Goal: Find specific page/section: Find specific page/section

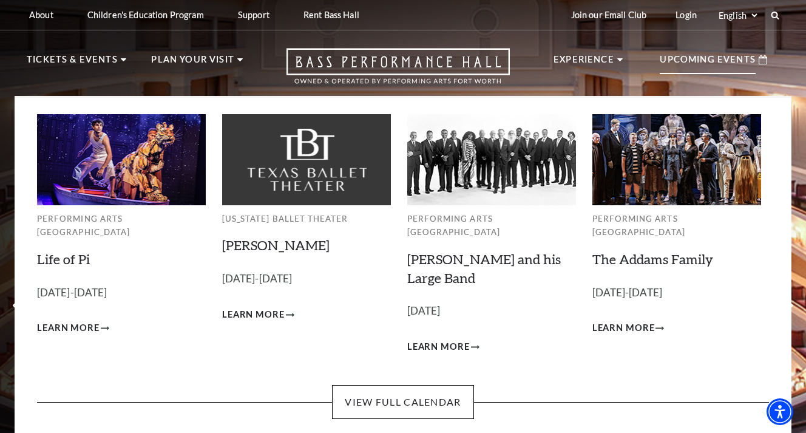
click at [687, 62] on p "Upcoming Events" at bounding box center [707, 63] width 96 height 22
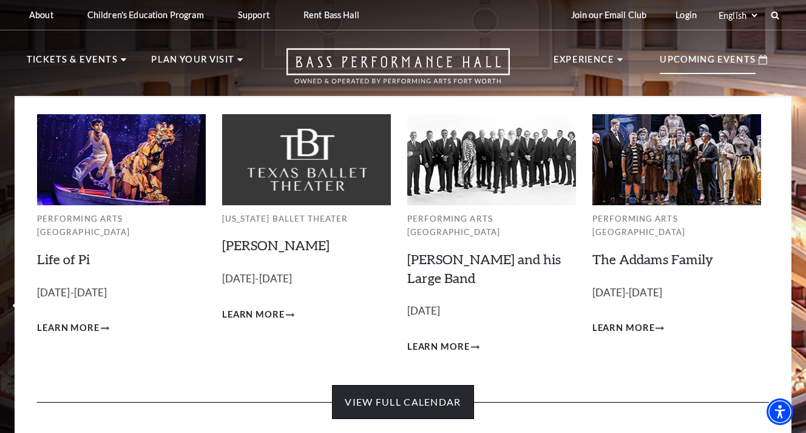
click at [433, 385] on link "View Full Calendar" at bounding box center [402, 402] width 141 height 34
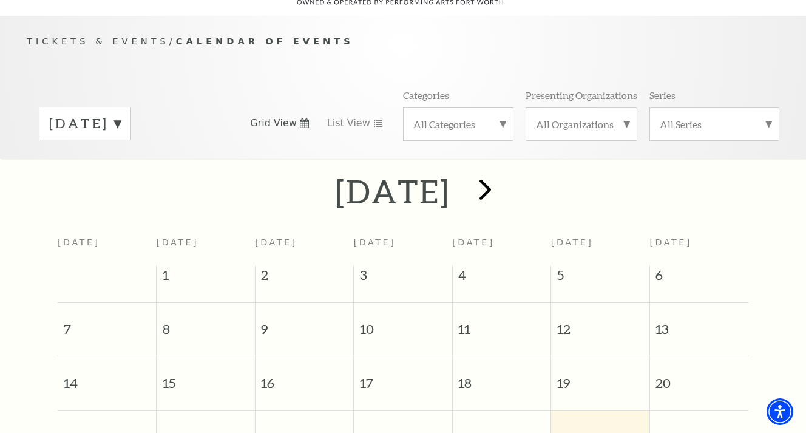
click at [502, 172] on span "next" at bounding box center [485, 189] width 35 height 35
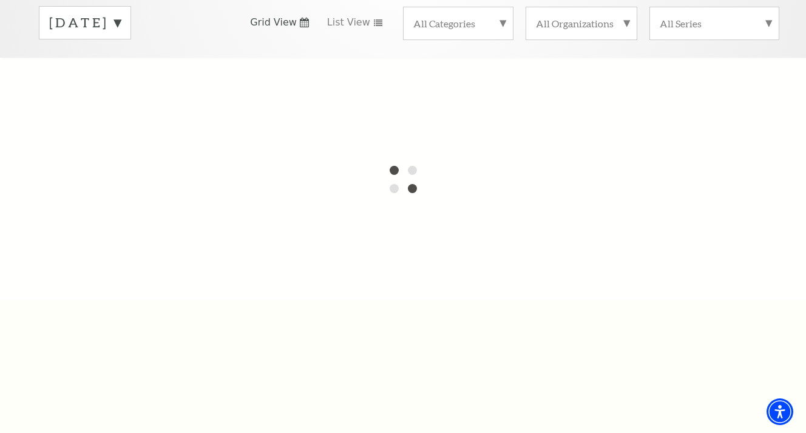
scroll to position [104, 0]
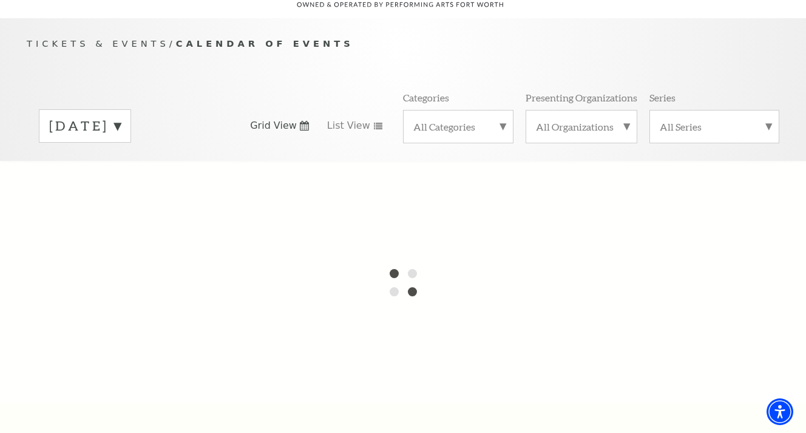
click at [121, 116] on label "September 2025" at bounding box center [85, 125] width 72 height 19
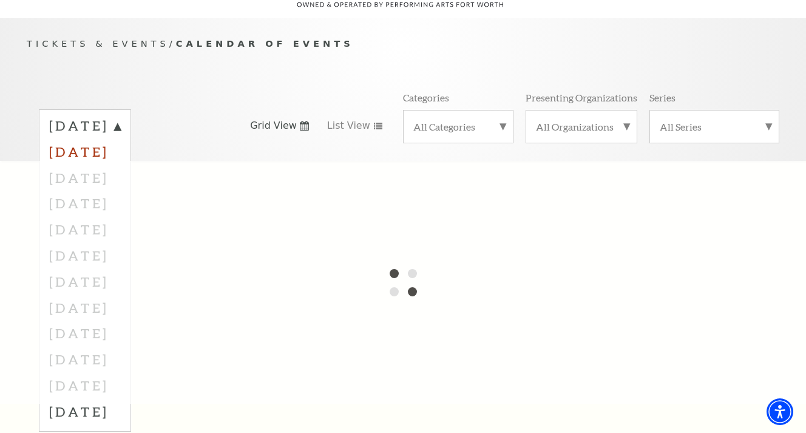
click at [121, 138] on label "October 2025" at bounding box center [85, 151] width 72 height 26
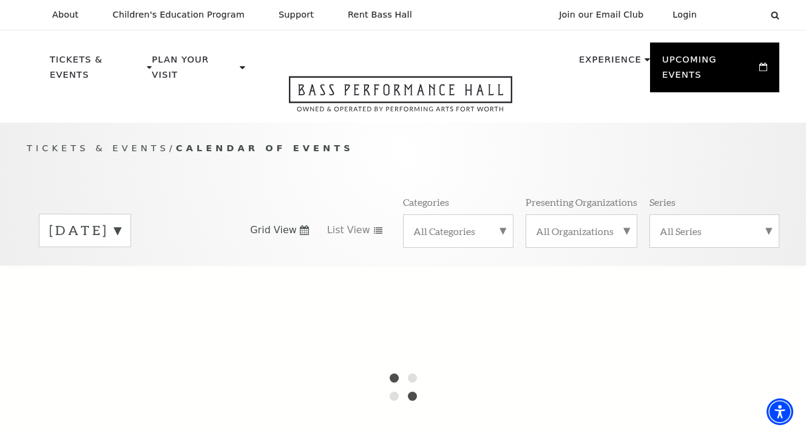
scroll to position [0, 0]
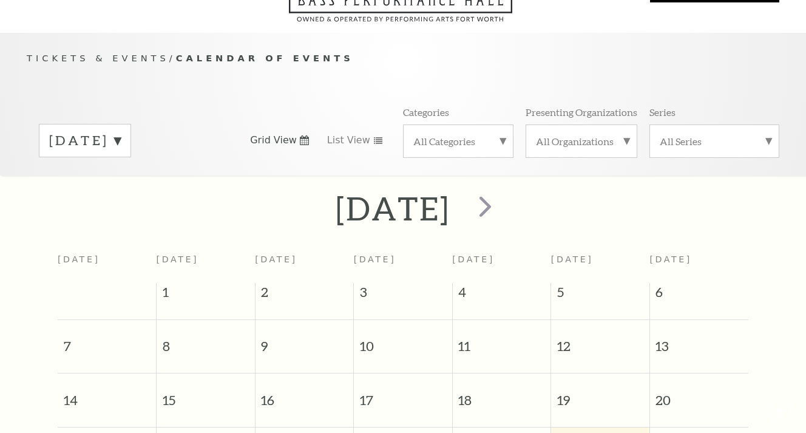
scroll to position [107, 0]
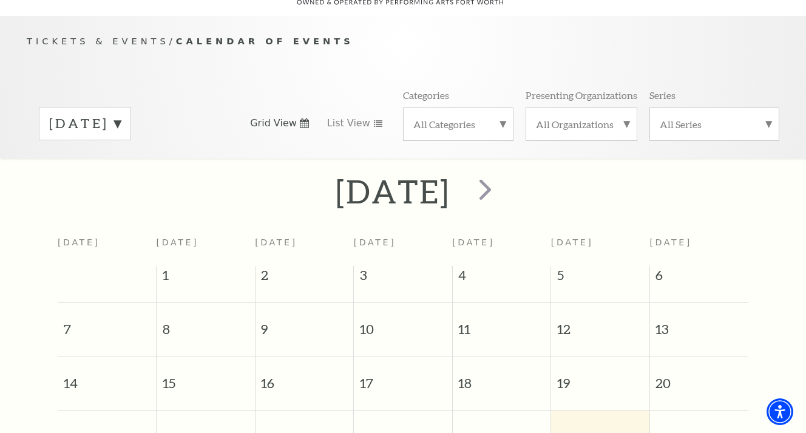
click at [121, 114] on label "[DATE]" at bounding box center [85, 123] width 72 height 19
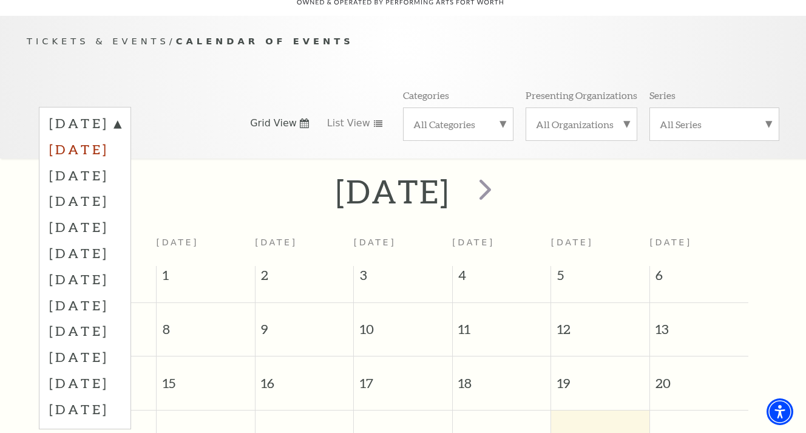
click at [121, 136] on label "[DATE]" at bounding box center [85, 149] width 72 height 26
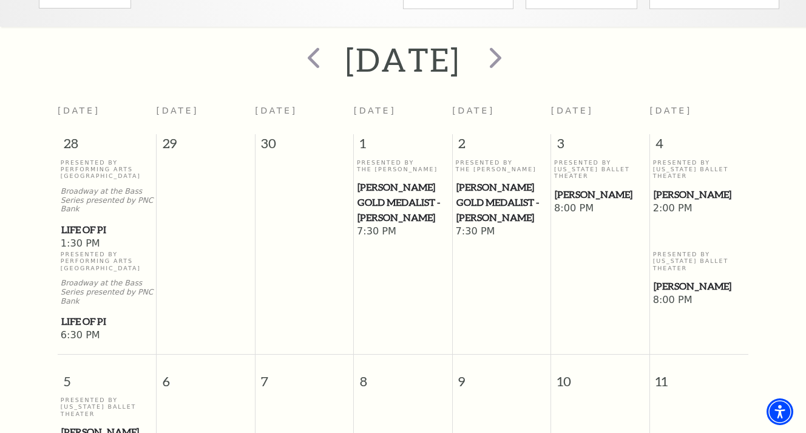
scroll to position [361, 0]
